Goal: Information Seeking & Learning: Learn about a topic

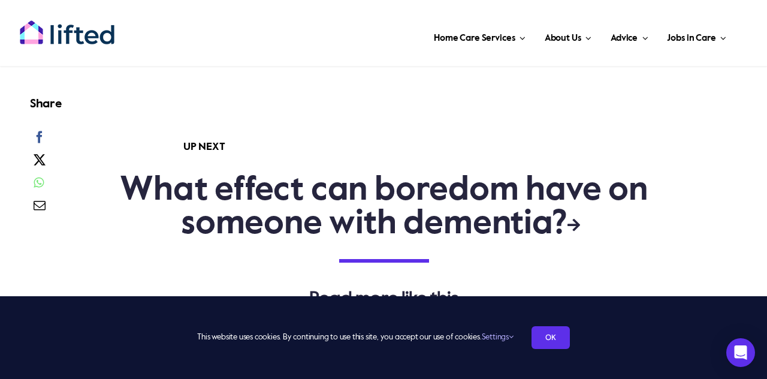
scroll to position [2802, 0]
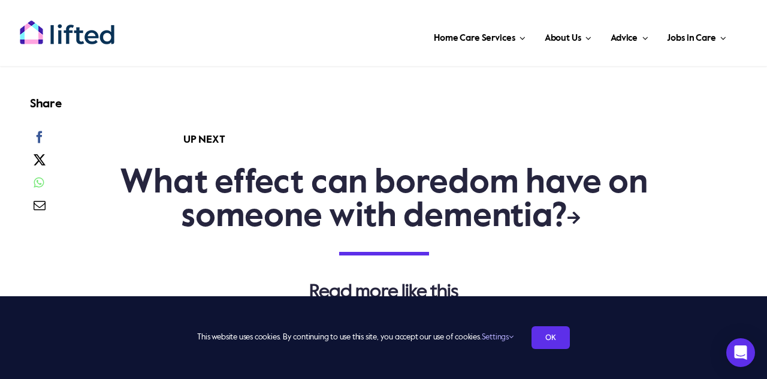
click at [558, 166] on link "What effect can boredom have on someone with dementia?" at bounding box center [384, 199] width 528 height 67
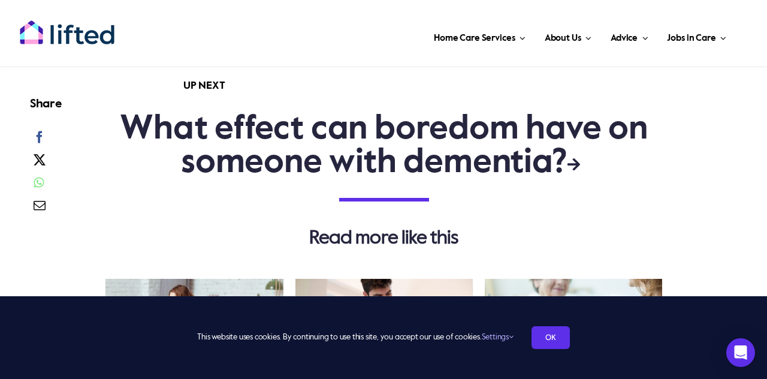
scroll to position [1921, 0]
click at [437, 168] on link "What effect can boredom have on someone with dementia?" at bounding box center [384, 146] width 528 height 67
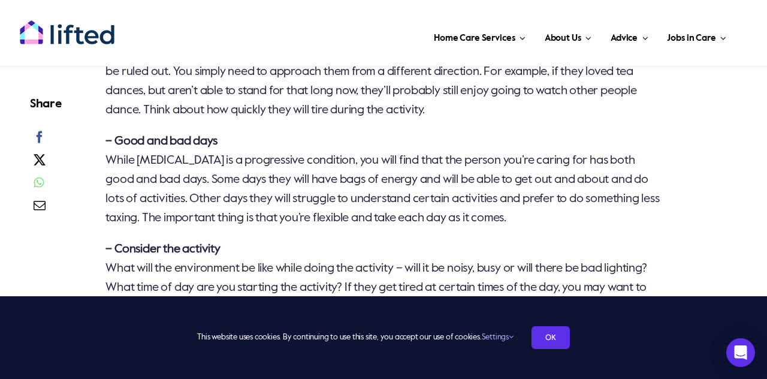
scroll to position [1597, 0]
